Goal: Complete application form

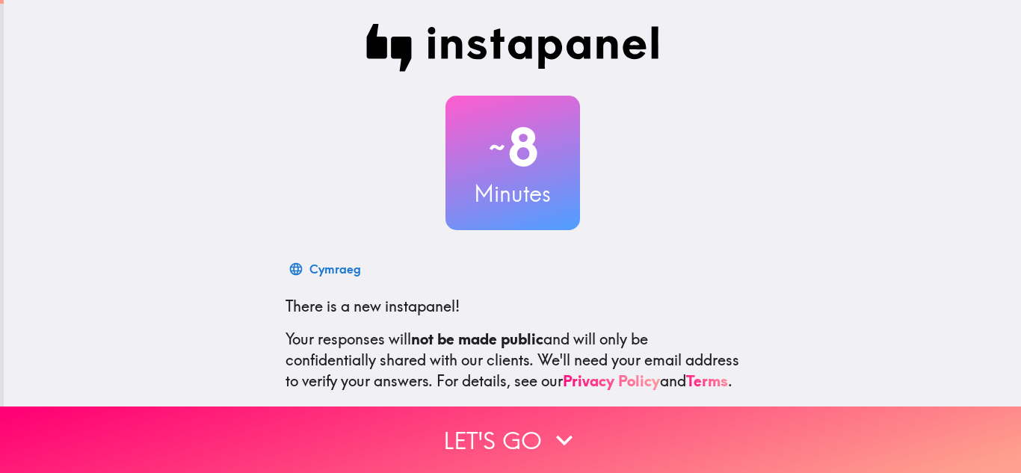
scroll to position [150, 0]
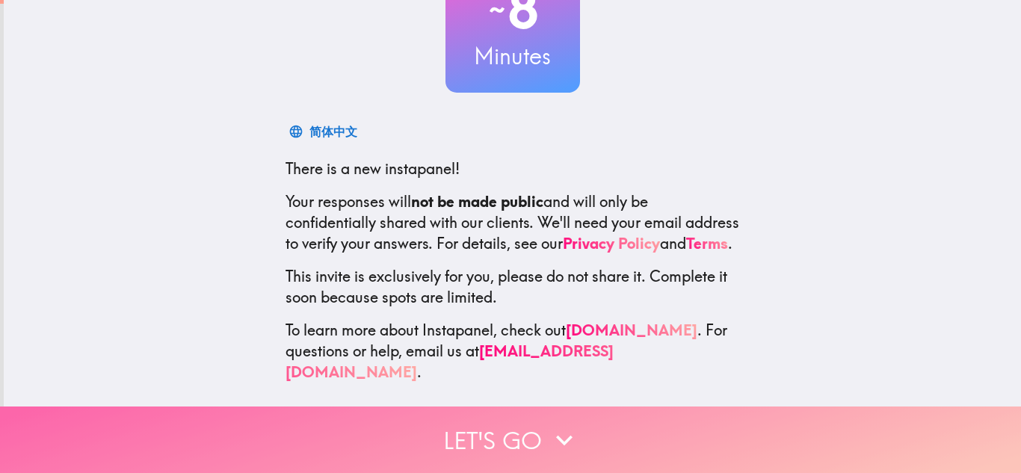
click at [524, 434] on button "Let's go" at bounding box center [510, 440] width 1021 height 67
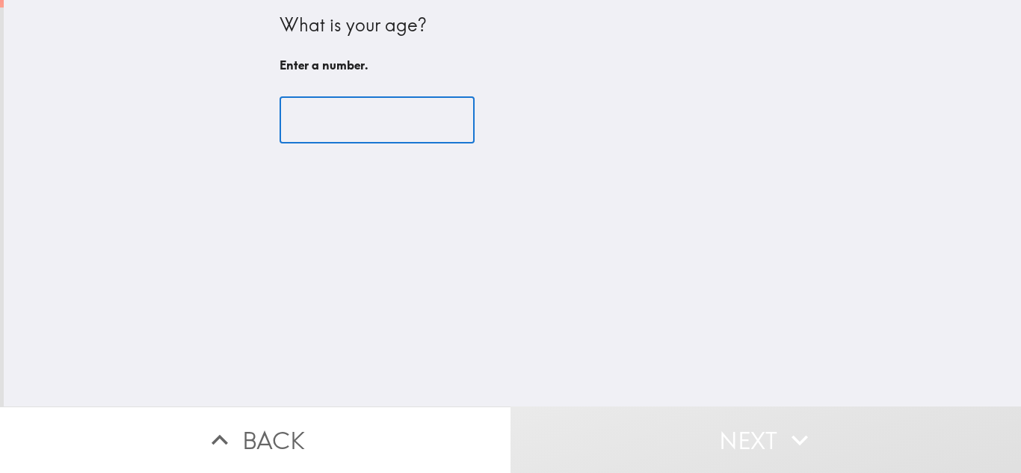
click at [310, 114] on input "number" at bounding box center [377, 120] width 195 height 46
click at [431, 120] on input "-1" at bounding box center [377, 120] width 195 height 46
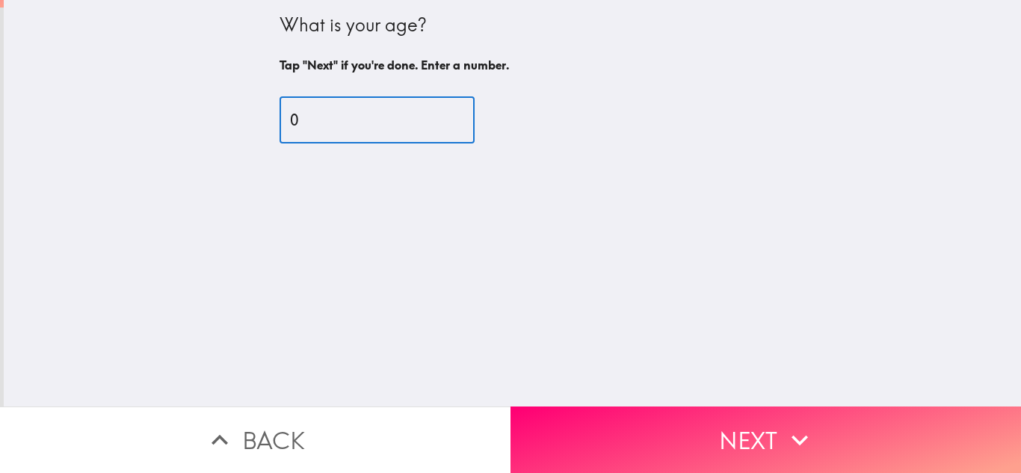
type input "0"
click at [431, 111] on input "0" at bounding box center [377, 120] width 195 height 46
click at [280, 114] on input "0" at bounding box center [377, 120] width 195 height 46
click at [289, 120] on input "0" at bounding box center [377, 120] width 195 height 46
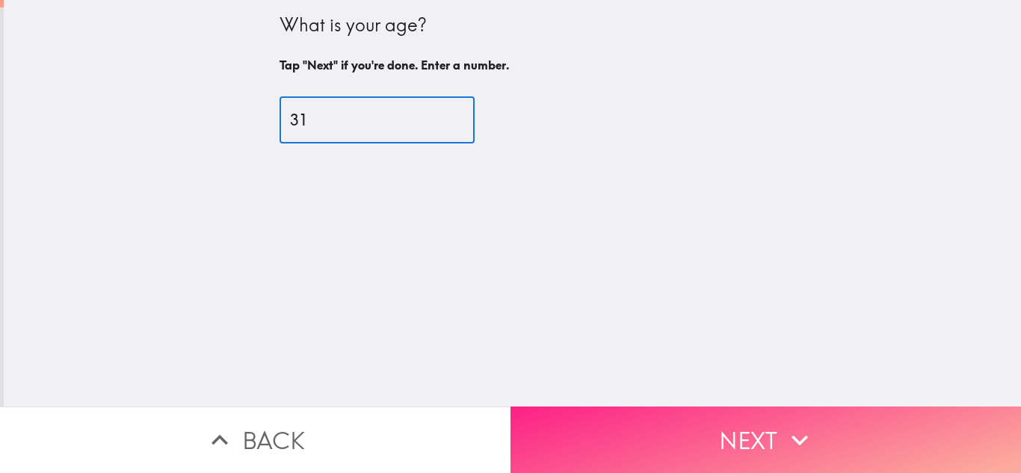
type input "31"
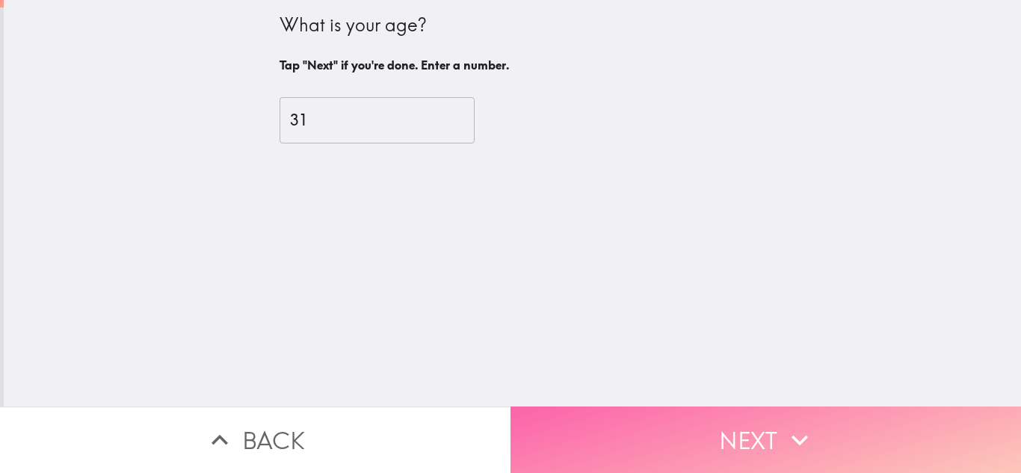
click at [771, 430] on button "Next" at bounding box center [766, 440] width 511 height 67
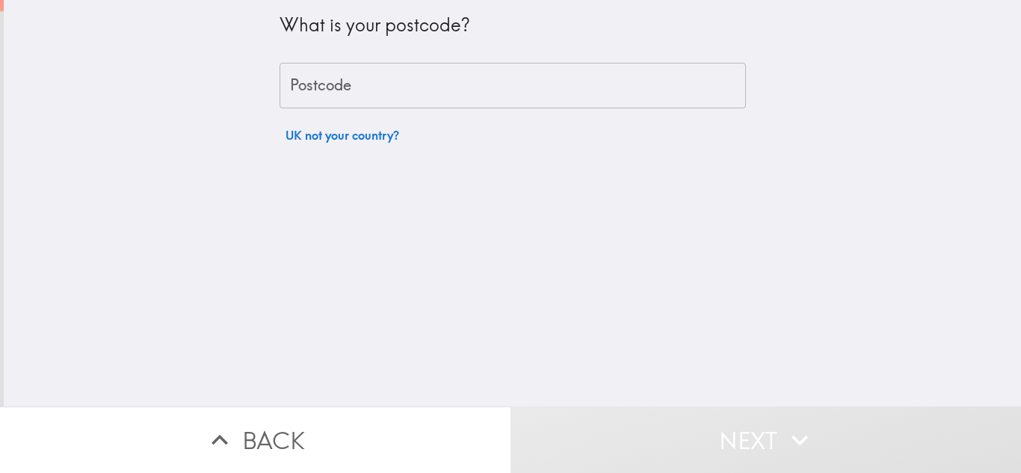
click at [304, 87] on input "Postcode" at bounding box center [513, 86] width 466 height 46
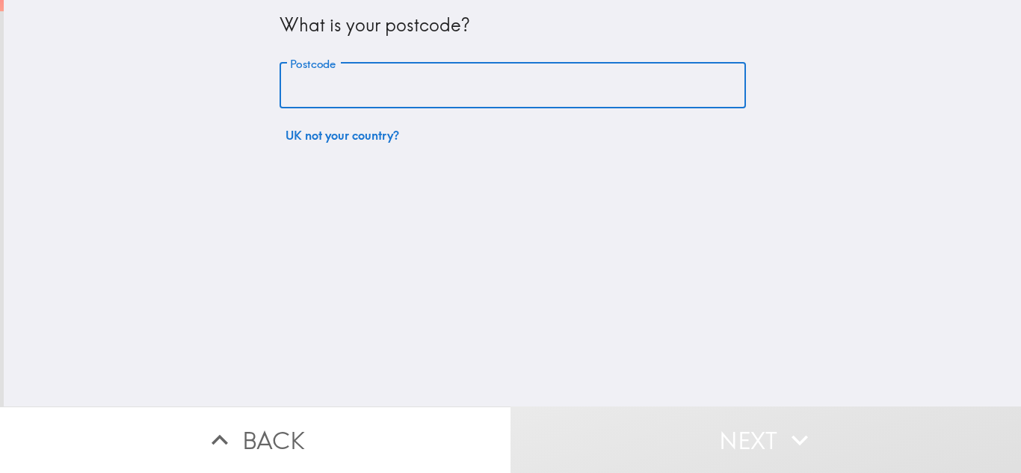
type input "b"
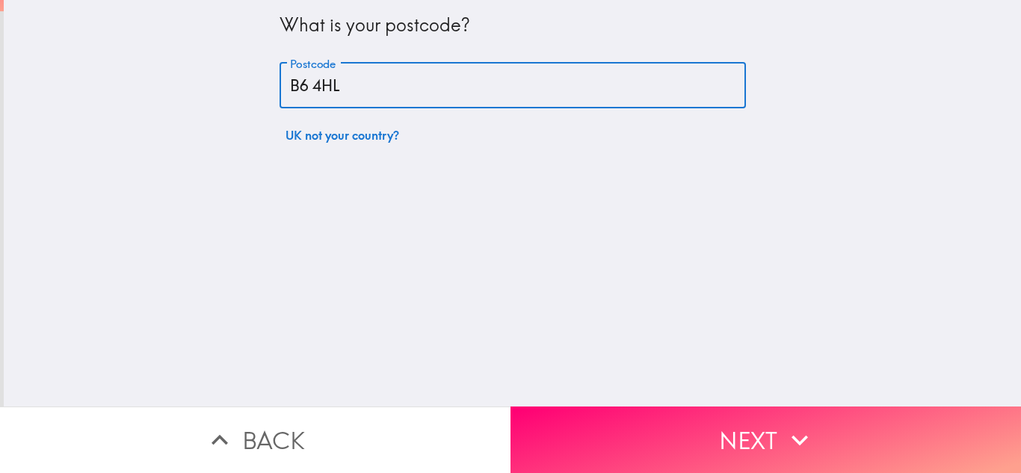
type input "B6 4HL"
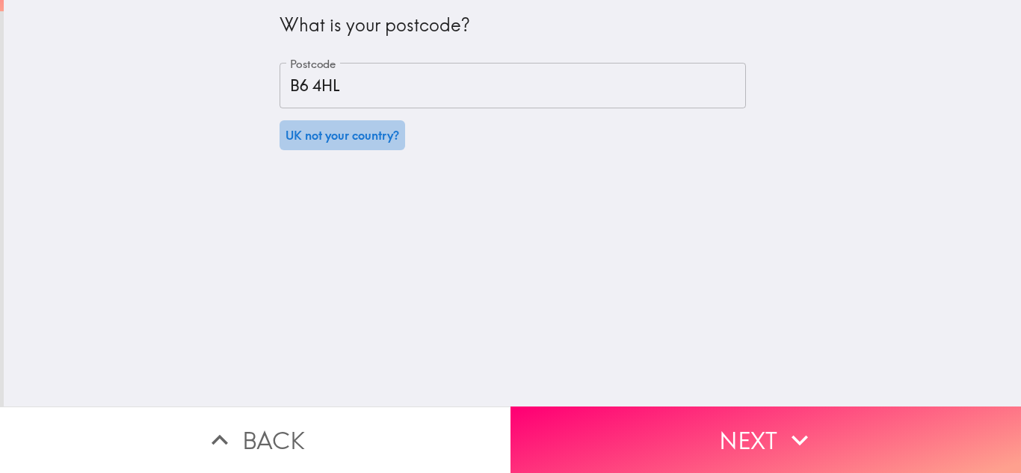
click at [350, 135] on button "UK not your country?" at bounding box center [343, 135] width 126 height 30
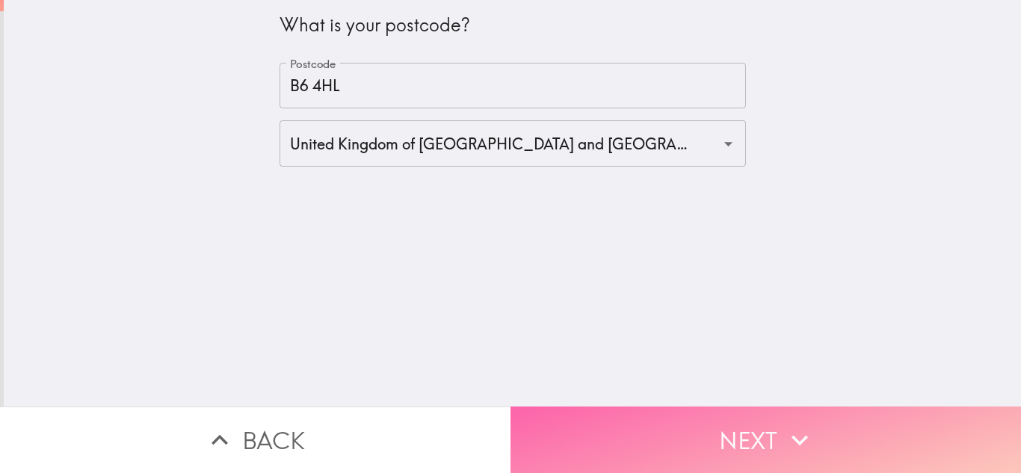
click at [742, 428] on button "Next" at bounding box center [766, 440] width 511 height 67
